Goal: Find specific page/section: Find specific page/section

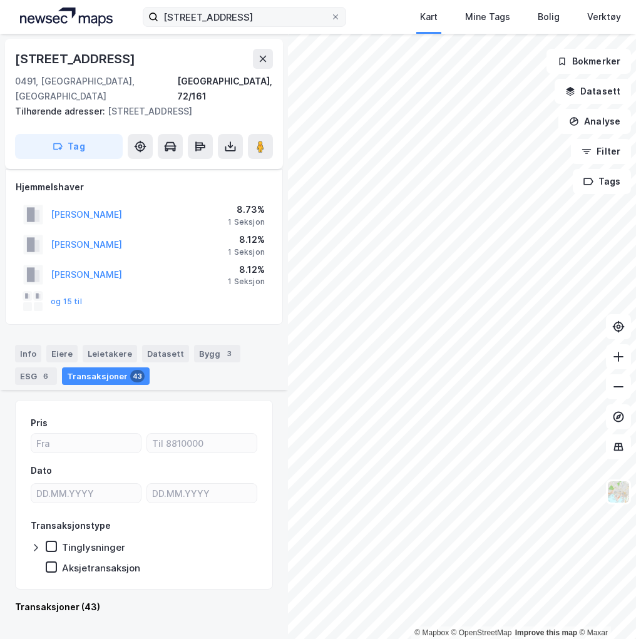
scroll to position [1902, 0]
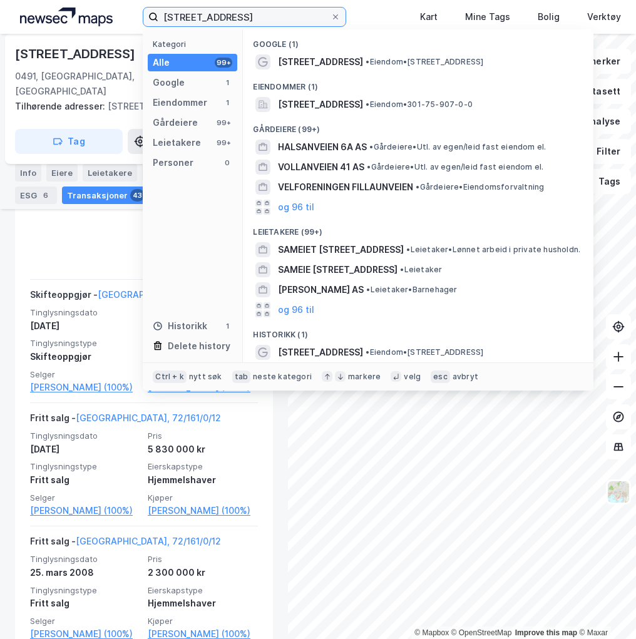
drag, startPoint x: 227, startPoint y: 21, endPoint x: 33, endPoint y: -1, distance: 195.8
click at [33, 0] on html "[STREET_ADDRESS] Kategori Alle 99+ Google 1 Eiendommer 1 Gårdeiere 99+ Leietake…" at bounding box center [318, 319] width 636 height 639
type input "b"
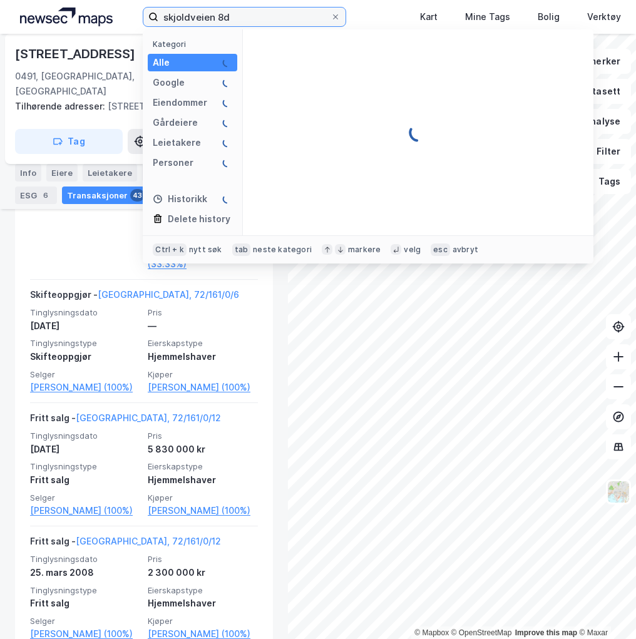
type input "skjoldveien 8d"
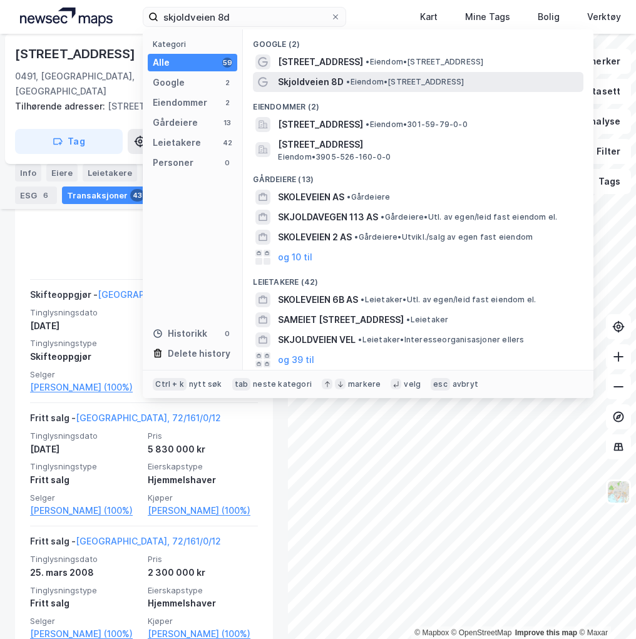
click at [358, 85] on span "• Eiendom • [STREET_ADDRESS]" at bounding box center [405, 82] width 118 height 10
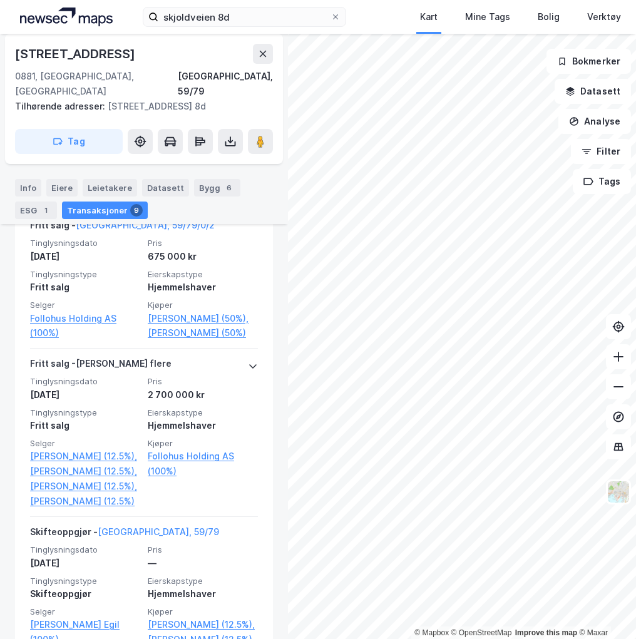
scroll to position [1151, 0]
